Goal: Information Seeking & Learning: Learn about a topic

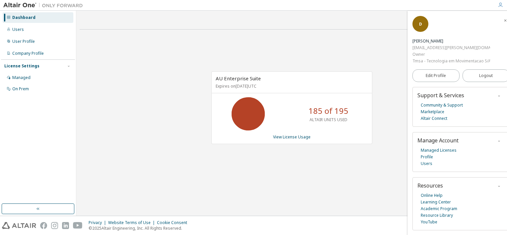
click at [29, 21] on div "Dashboard" at bounding box center [38, 17] width 71 height 11
click at [286, 138] on link "View License Usage" at bounding box center [291, 137] width 37 height 6
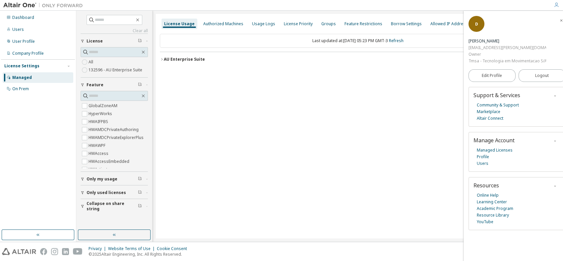
click at [120, 182] on button "Only my usage" at bounding box center [114, 179] width 67 height 15
click at [120, 211] on span "Only used licenses" at bounding box center [106, 211] width 39 height 5
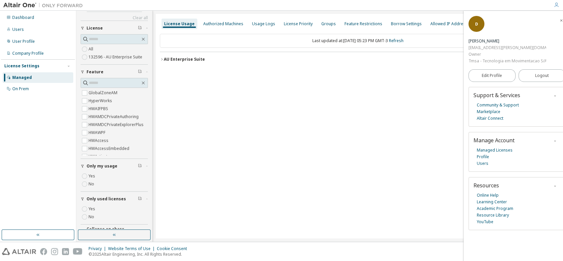
scroll to position [25, 0]
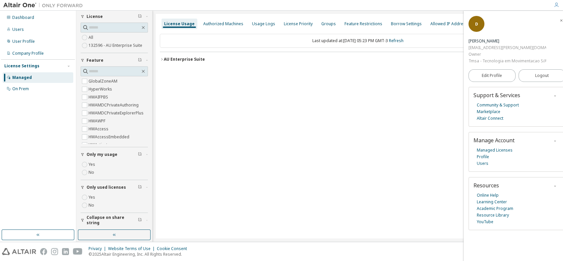
click at [96, 195] on div "Yes No" at bounding box center [114, 201] width 67 height 16
click at [95, 198] on label "Yes" at bounding box center [93, 197] width 8 height 8
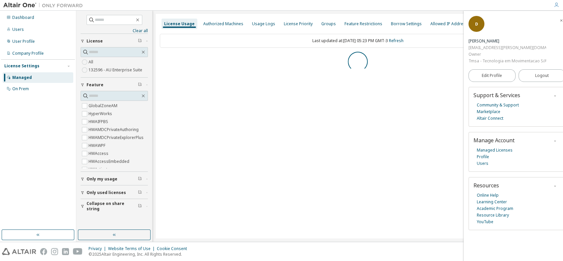
scroll to position [0, 0]
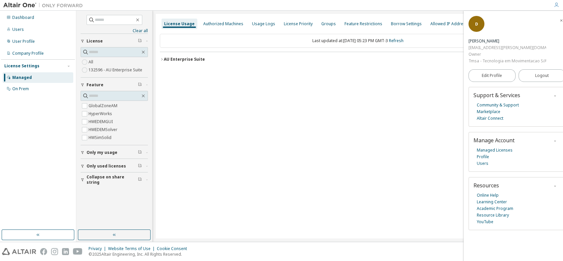
click at [160, 61] on icon "button" at bounding box center [162, 59] width 4 height 4
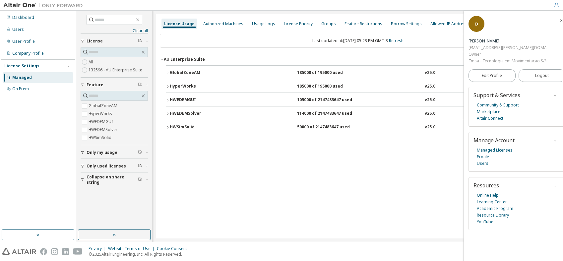
click at [191, 130] on div "HWSimSolid" at bounding box center [200, 127] width 60 height 6
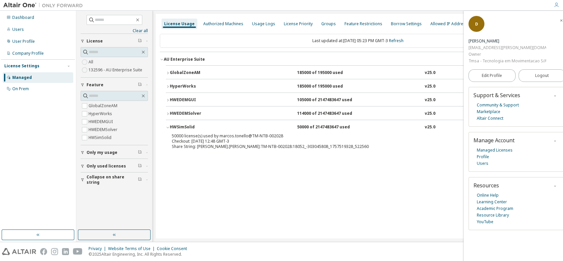
click at [191, 130] on div "HWSimSolid" at bounding box center [200, 127] width 60 height 6
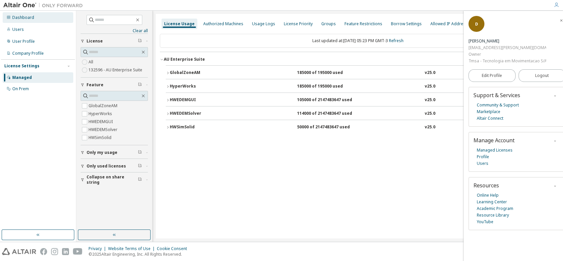
click at [38, 22] on div "Dashboard" at bounding box center [38, 17] width 71 height 11
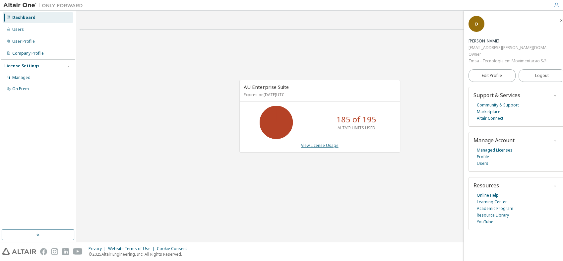
click at [317, 147] on link "View License Usage" at bounding box center [319, 146] width 37 height 6
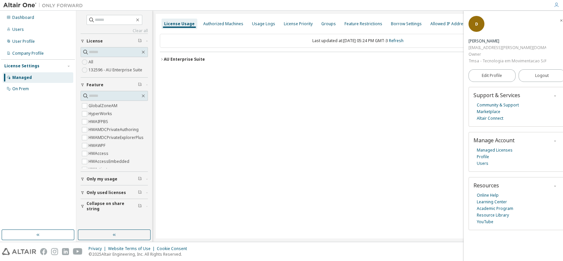
click at [120, 194] on span "Only used licenses" at bounding box center [106, 192] width 39 height 5
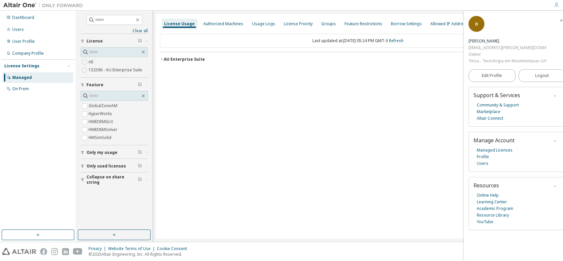
click at [203, 59] on div "AU Enterprise Suite License ID: 132596" at bounding box center [360, 59] width 392 height 6
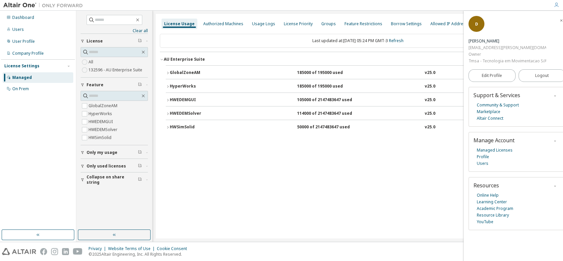
click at [251, 113] on div "HWEDEMSolver 114000 of 2147483647 used v25.0 Expire date: 2025-09-29" at bounding box center [360, 114] width 380 height 6
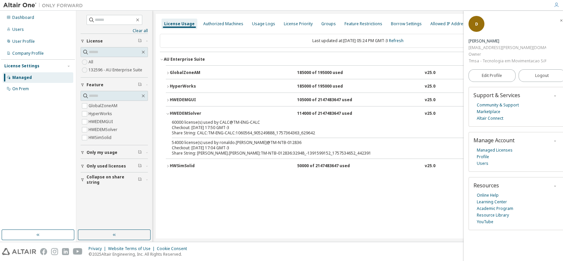
click at [259, 112] on div "HWEDEMSolver 114000 of 2147483647 used v25.0 Expire date: 2025-09-29" at bounding box center [360, 114] width 380 height 6
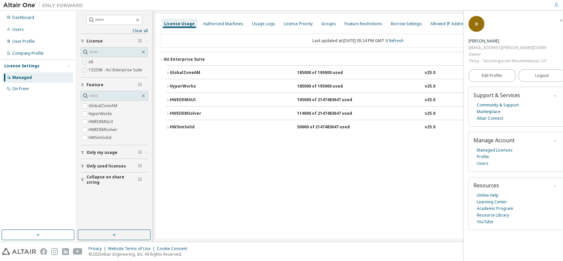
click at [331, 130] on div "50000 of 2147483647 used" at bounding box center [327, 127] width 60 height 6
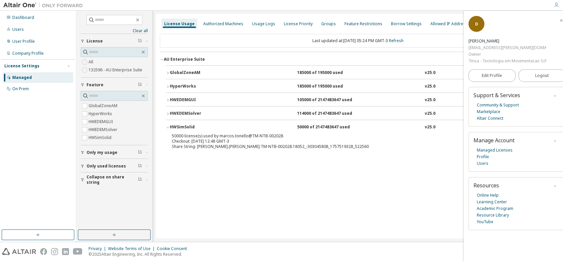
click at [331, 130] on div "50000 of 2147483647 used" at bounding box center [327, 127] width 60 height 6
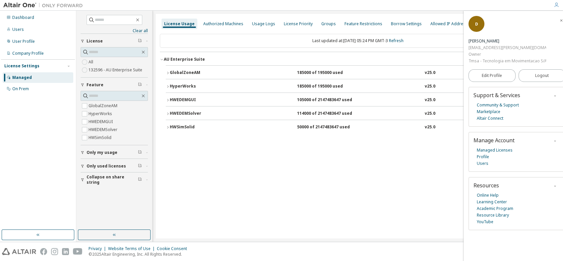
click at [209, 115] on div "HWEDEMSolver" at bounding box center [200, 114] width 60 height 6
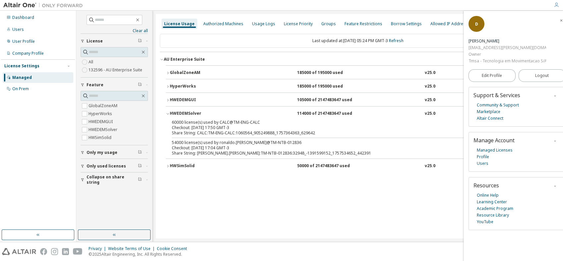
click at [244, 169] on button "HWSimSolid 50000 of 2147483647 used v25.0 Expire date: 2025-09-29" at bounding box center [358, 166] width 384 height 15
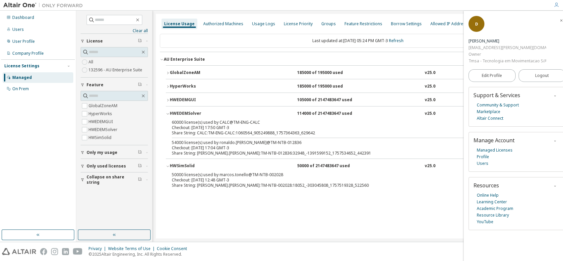
click at [427, 198] on div "Last updated at: Wed 2025-09-10 05:24 PM GMT-3 Refresh AU Enterprise Suite Lice…" at bounding box center [358, 114] width 396 height 169
click at [431, 183] on div "Share String: marcos.tonello:TM-NTB-002028:18052_-303045808_1757519328_522560" at bounding box center [350, 185] width 356 height 5
click at [506, 20] on icon "button" at bounding box center [561, 21] width 4 height 4
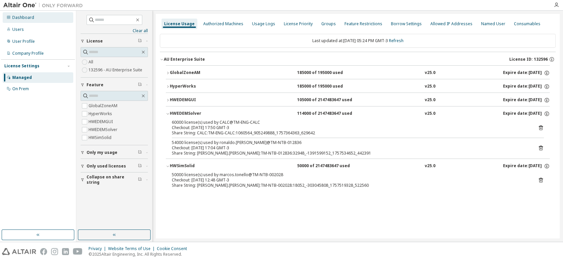
click at [18, 20] on div "Dashboard" at bounding box center [23, 17] width 22 height 5
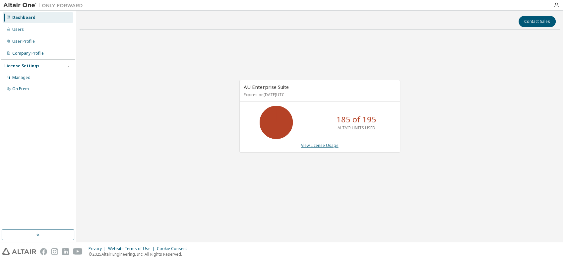
click at [320, 147] on link "View License Usage" at bounding box center [319, 146] width 37 height 6
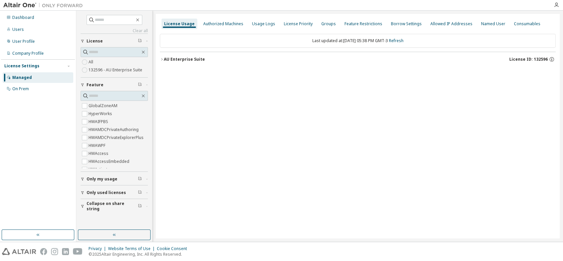
click at [119, 193] on span "Only used licenses" at bounding box center [106, 192] width 39 height 5
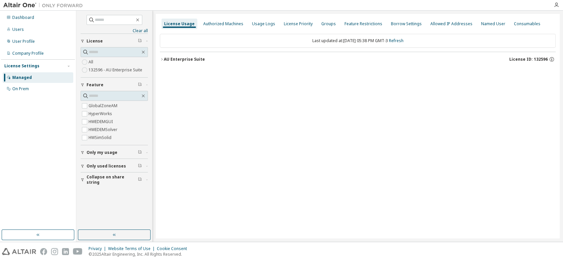
click at [202, 57] on div "AU Enterprise Suite License ID: 132596" at bounding box center [360, 59] width 392 height 6
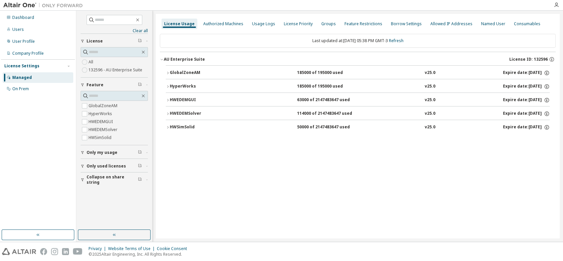
click at [238, 127] on div "HWSimSolid 50000 of 2147483647 used v25.0 Expire date: 2025-09-29" at bounding box center [360, 127] width 380 height 6
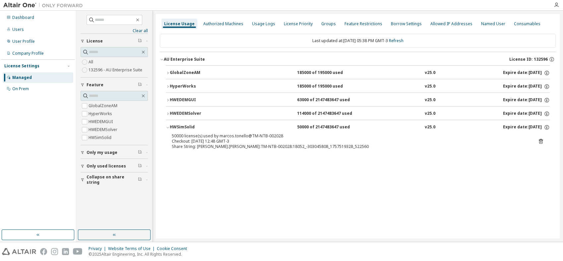
click at [238, 127] on div "HWSimSolid 50000 of 2147483647 used v25.0 Expire date: 2025-09-29" at bounding box center [360, 127] width 380 height 6
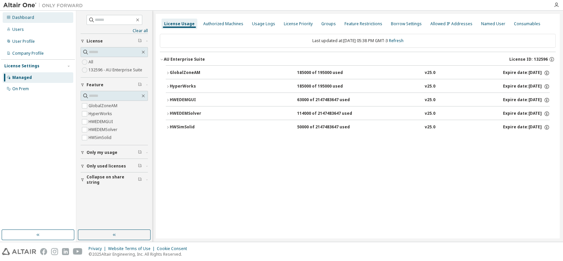
click at [34, 19] on div "Dashboard" at bounding box center [38, 17] width 71 height 11
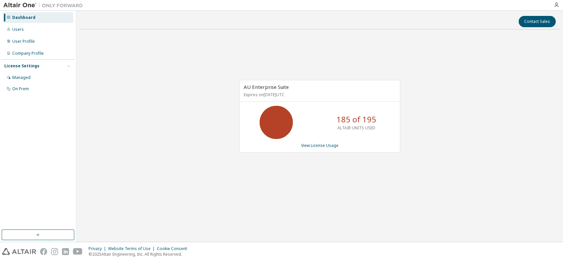
click at [311, 148] on div "AU Enterprise Suite Expires on September 29, 2025 UTC 185 of 195 ALTAIR UNITS U…" at bounding box center [319, 116] width 161 height 73
click at [313, 143] on link "View License Usage" at bounding box center [319, 146] width 37 height 6
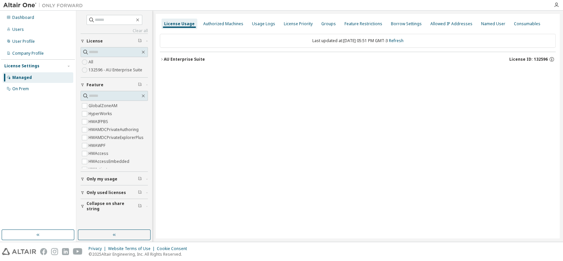
click at [135, 180] on div "Only my usage" at bounding box center [116, 178] width 59 height 5
click at [138, 180] on icon "button" at bounding box center [140, 178] width 4 height 4
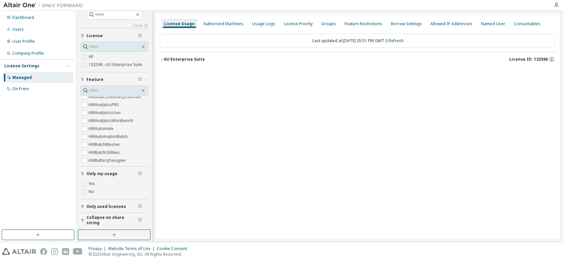
scroll to position [147, 0]
click at [121, 208] on span "Only used licenses" at bounding box center [106, 206] width 39 height 5
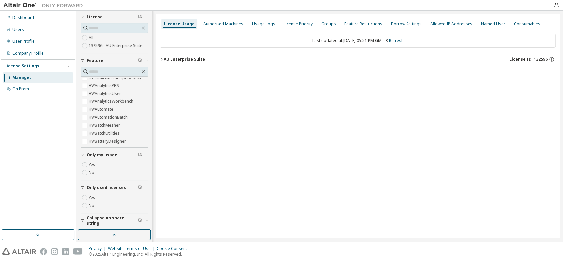
scroll to position [25, 0]
click at [93, 197] on label "Yes" at bounding box center [93, 197] width 8 height 8
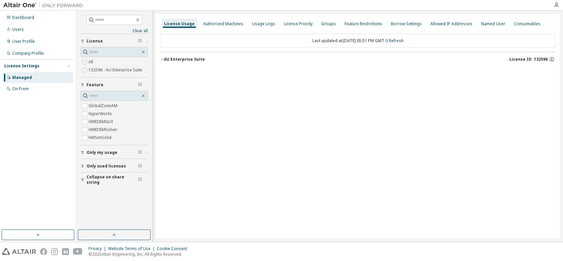
scroll to position [0, 0]
click at [209, 56] on div "AU Enterprise Suite License ID: 132596" at bounding box center [360, 59] width 392 height 6
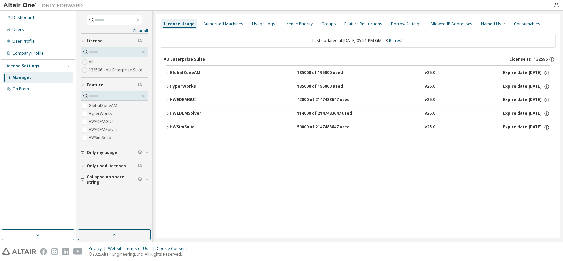
click at [202, 127] on div "HWSimSolid" at bounding box center [200, 127] width 60 height 6
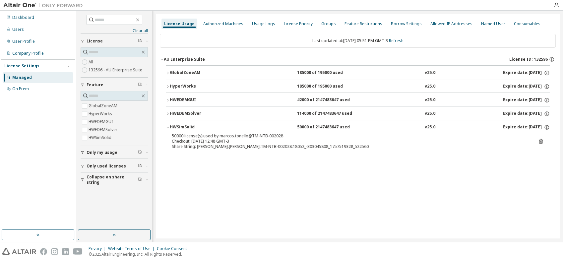
click at [305, 130] on div "50000 of 2147483647 used" at bounding box center [327, 127] width 60 height 6
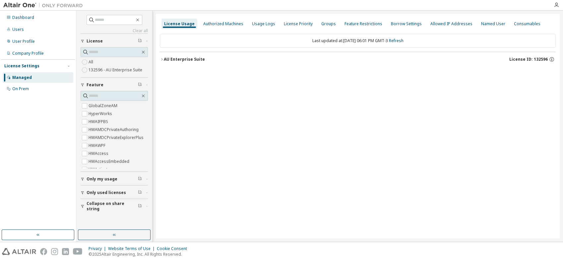
click at [113, 190] on span "Only used licenses" at bounding box center [106, 192] width 39 height 5
click at [94, 204] on label "Yes" at bounding box center [93, 203] width 8 height 8
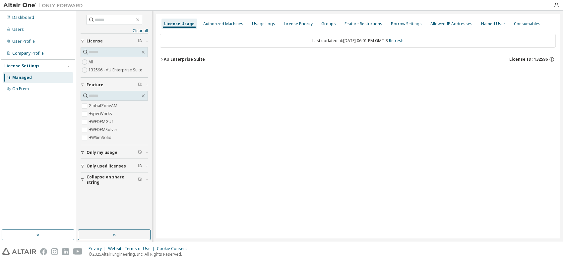
click at [213, 63] on button "AU Enterprise Suite License ID: 132596" at bounding box center [358, 59] width 396 height 15
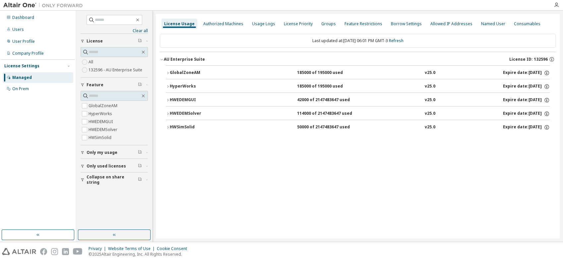
drag, startPoint x: 215, startPoint y: 129, endPoint x: 215, endPoint y: 132, distance: 3.3
click at [215, 132] on button "HWSimSolid 50000 of 2147483647 used v25.0 Expire date: 2025-09-29" at bounding box center [358, 127] width 384 height 15
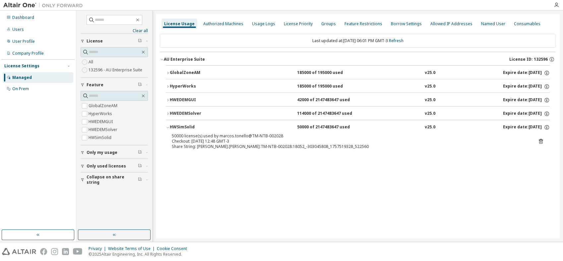
click at [541, 141] on icon at bounding box center [541, 141] width 6 height 6
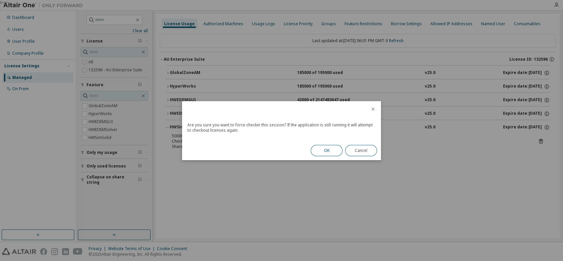
click at [332, 148] on button "OK" at bounding box center [327, 150] width 32 height 11
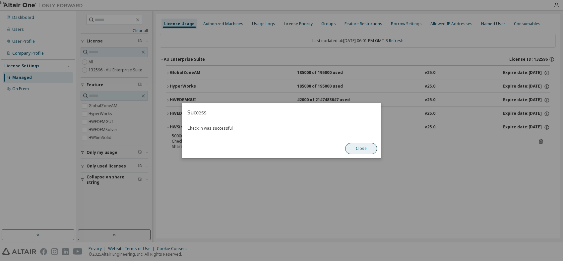
click at [358, 148] on button "Close" at bounding box center [361, 148] width 32 height 11
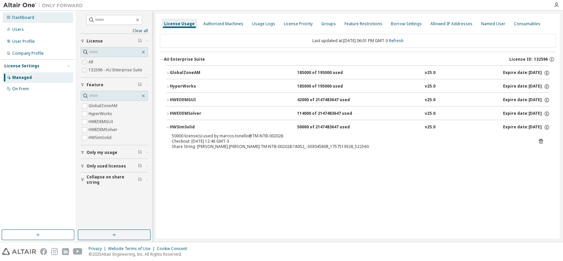
click at [44, 17] on div "Dashboard" at bounding box center [38, 17] width 71 height 11
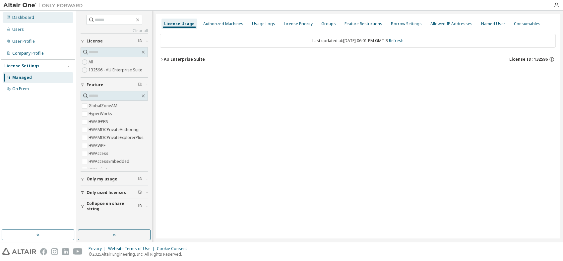
click at [33, 17] on div "Dashboard" at bounding box center [38, 17] width 71 height 11
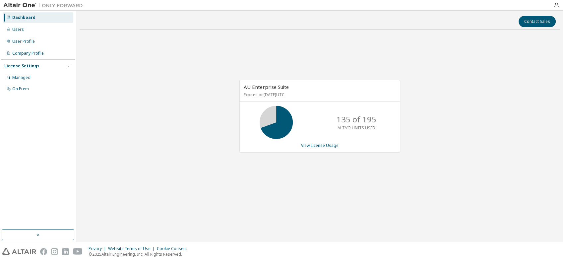
click at [459, 98] on div "AU Enterprise Suite Expires on [DATE] UTC 135 of 195 ALTAIR UNITS USED View Lic…" at bounding box center [320, 120] width 480 height 170
